Goal: Find specific page/section: Find specific page/section

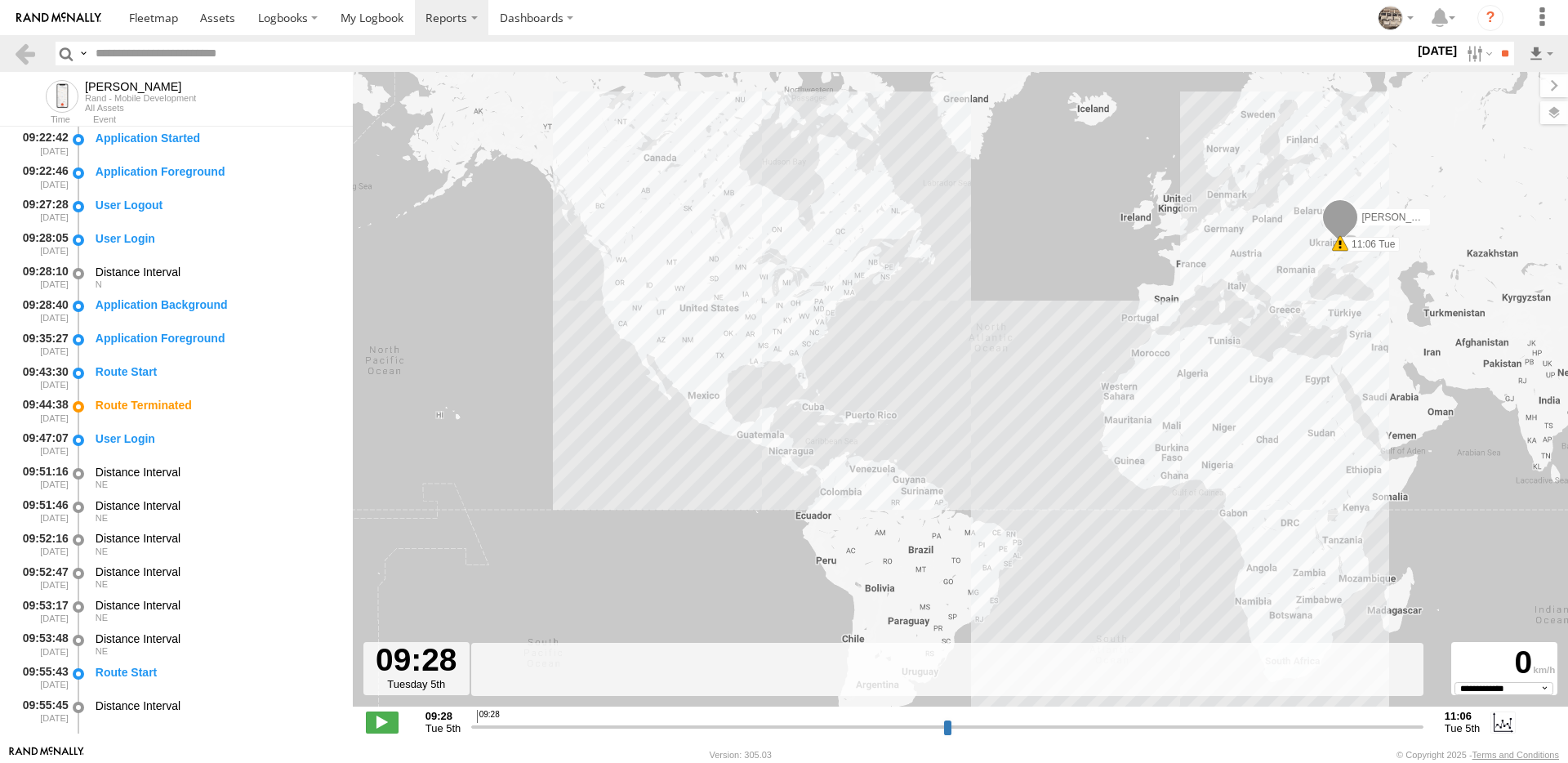
select select "**********"
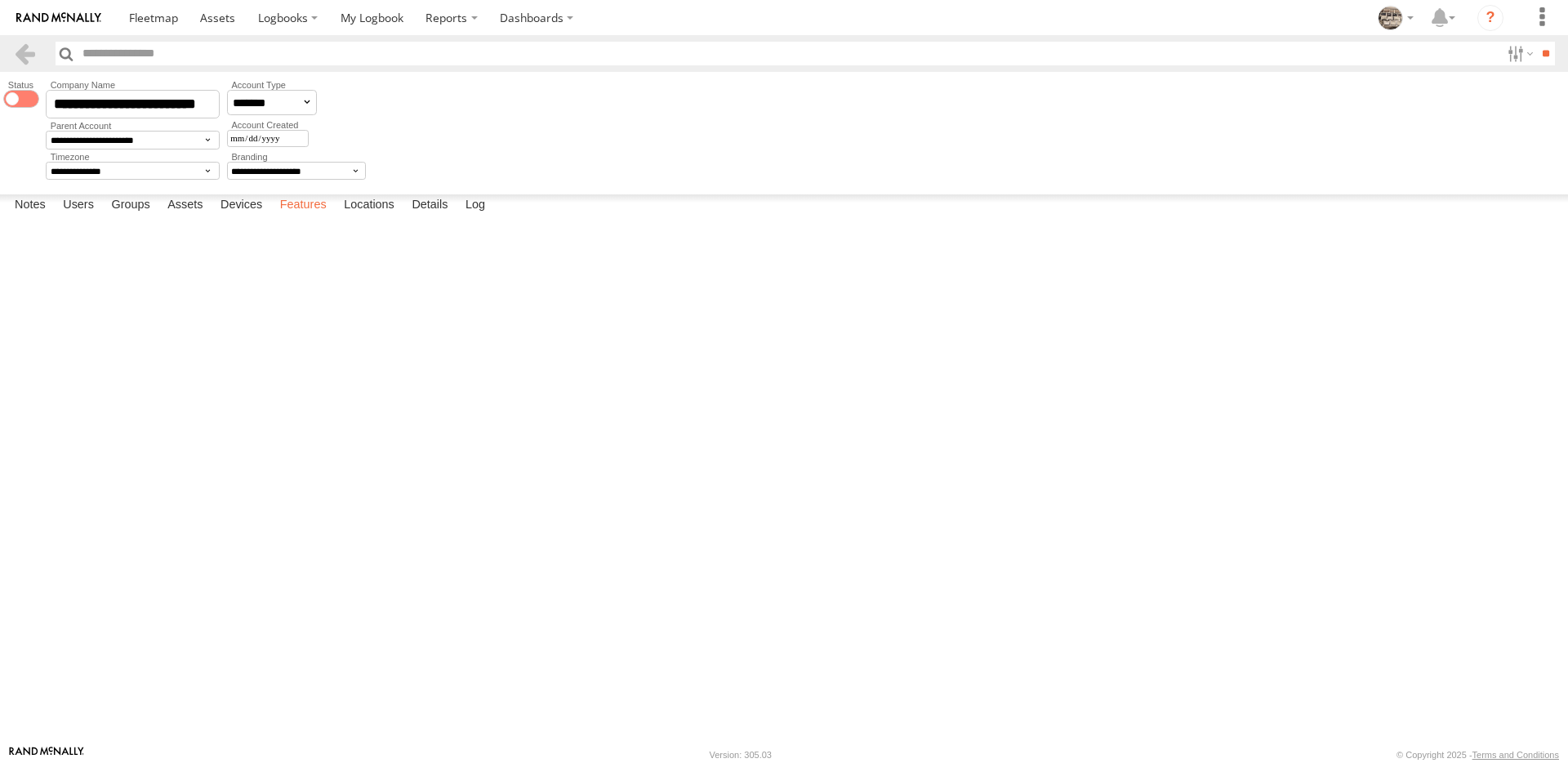
click at [299, 218] on label "Features" at bounding box center [303, 205] width 62 height 23
select select "*"
